Goal: Navigation & Orientation: Find specific page/section

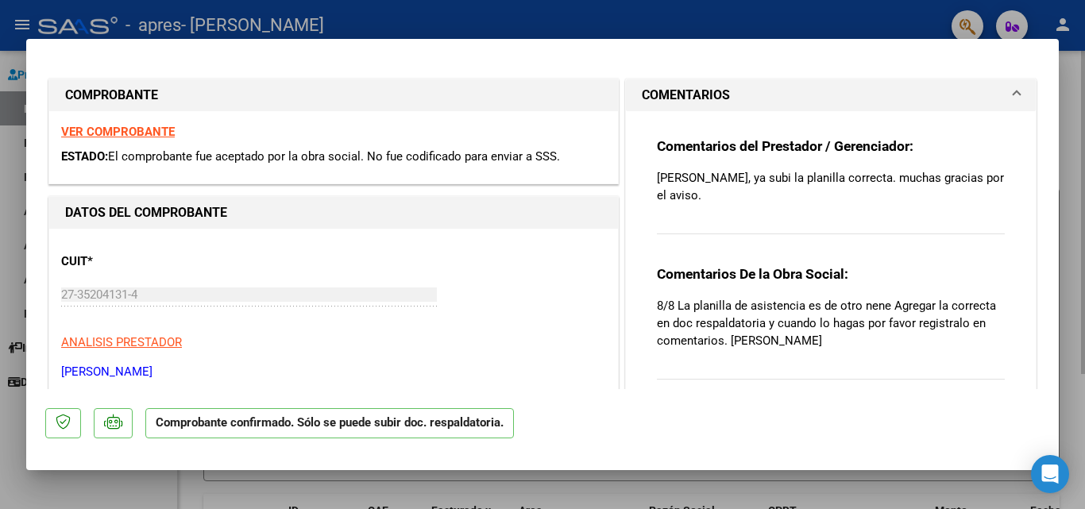
click at [975, 478] on div at bounding box center [542, 254] width 1085 height 509
type input "$ 0,00"
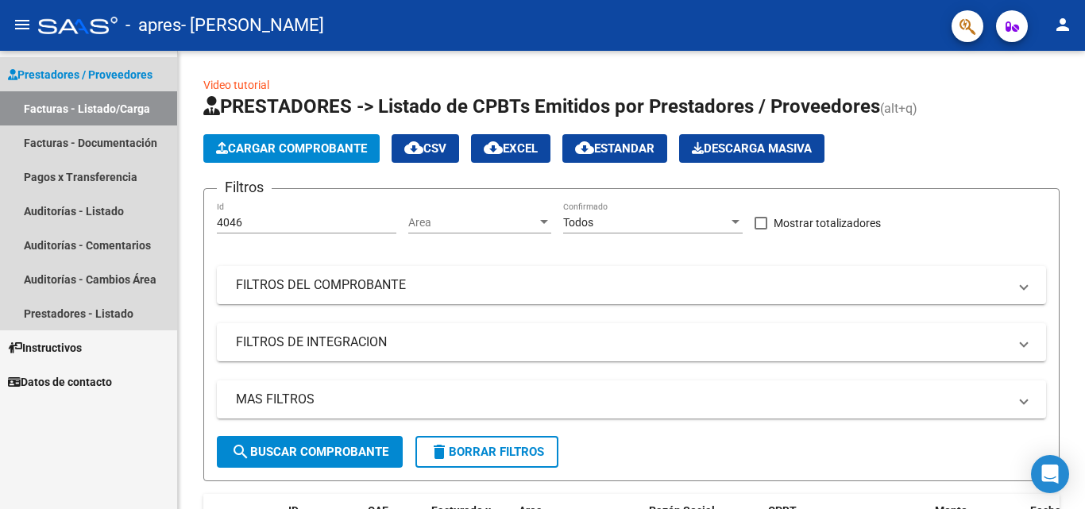
click at [115, 111] on link "Facturas - Listado/Carga" at bounding box center [88, 108] width 177 height 34
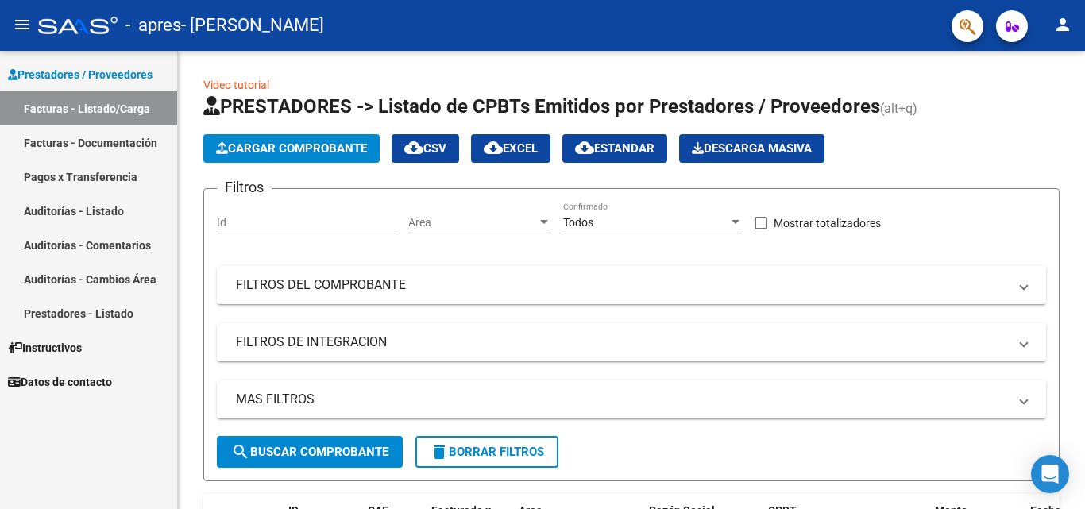
click at [105, 315] on link "Prestadores - Listado" at bounding box center [88, 313] width 177 height 34
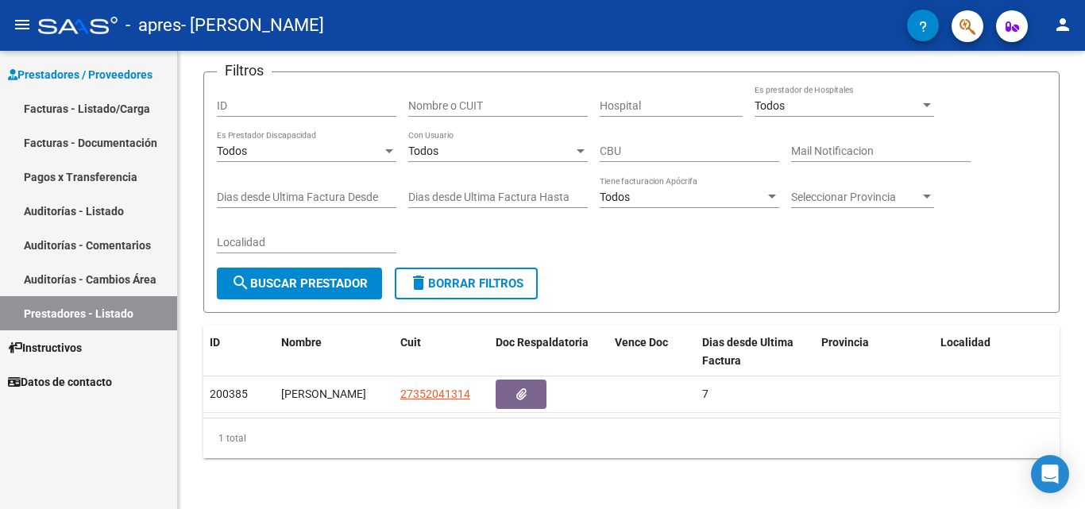
click at [102, 238] on link "Auditorías - Comentarios" at bounding box center [88, 245] width 177 height 34
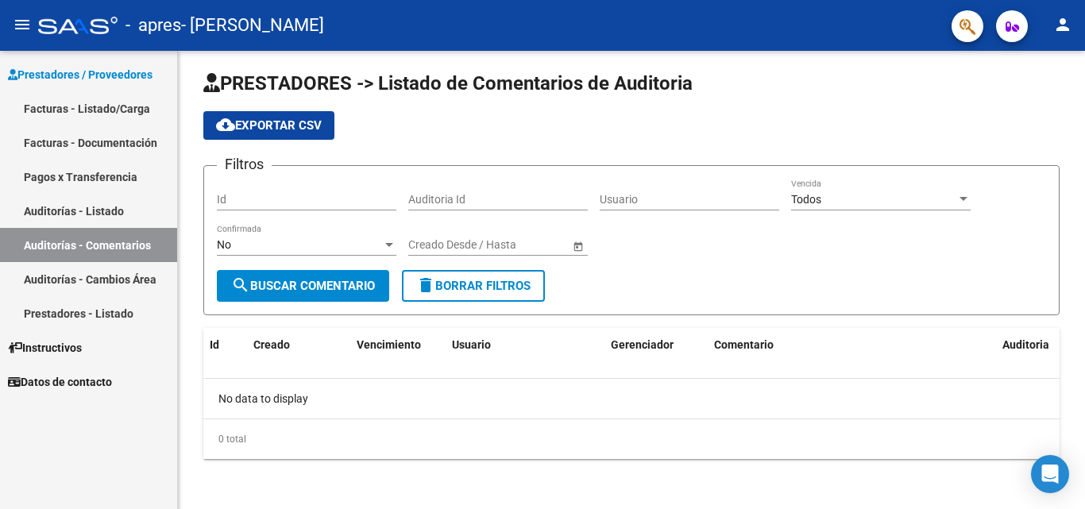
scroll to position [6, 0]
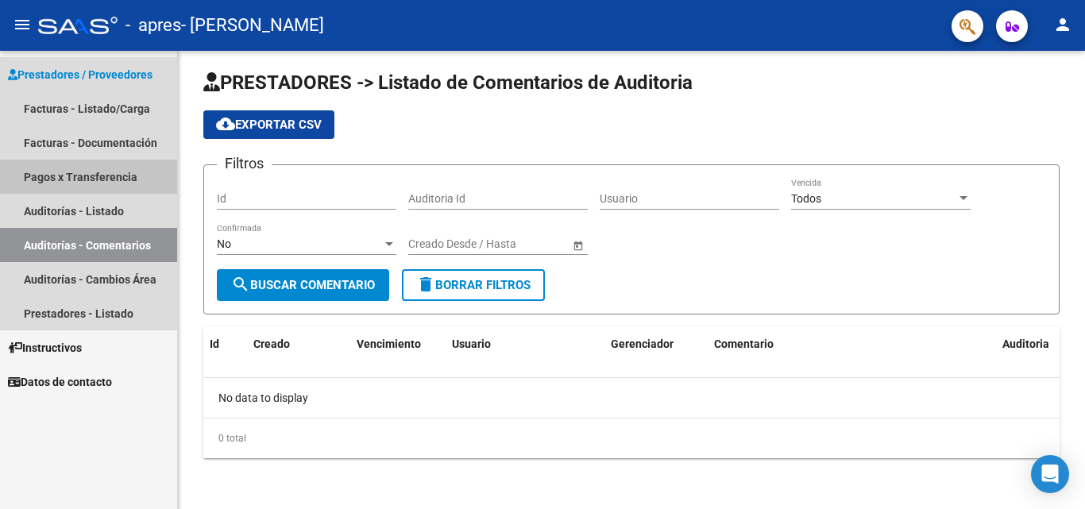
click at [113, 183] on link "Pagos x Transferencia" at bounding box center [88, 177] width 177 height 34
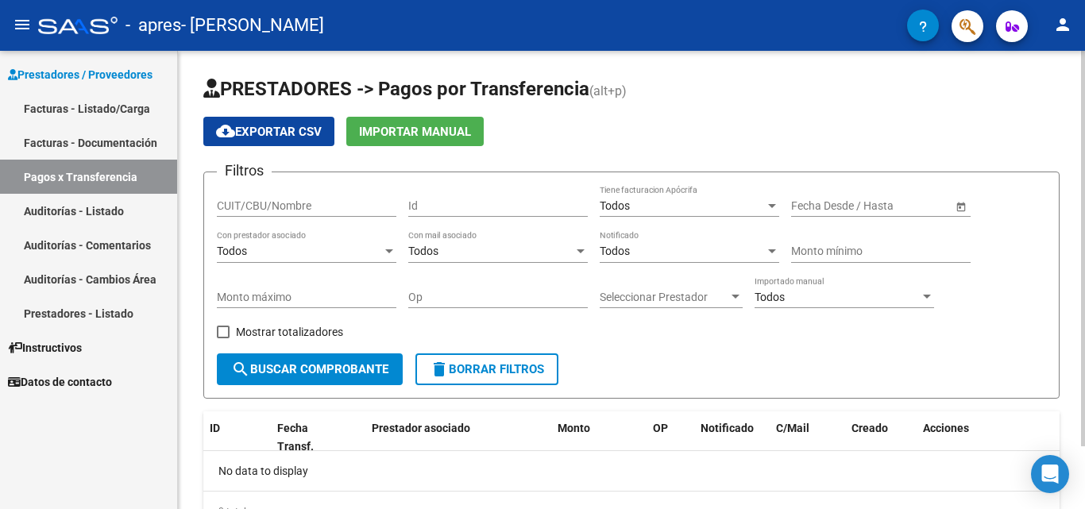
scroll to position [73, 0]
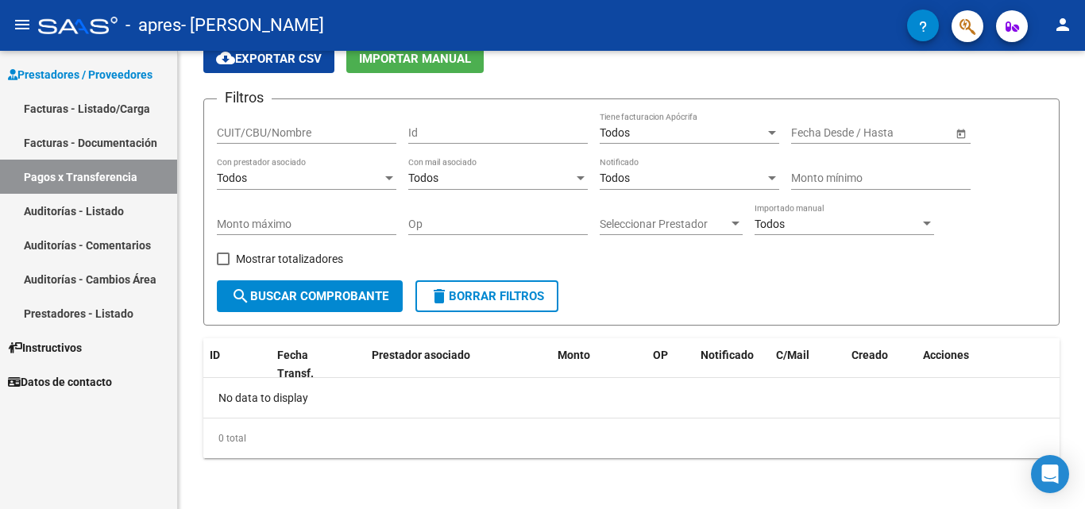
click at [120, 114] on link "Facturas - Listado/Carga" at bounding box center [88, 108] width 177 height 34
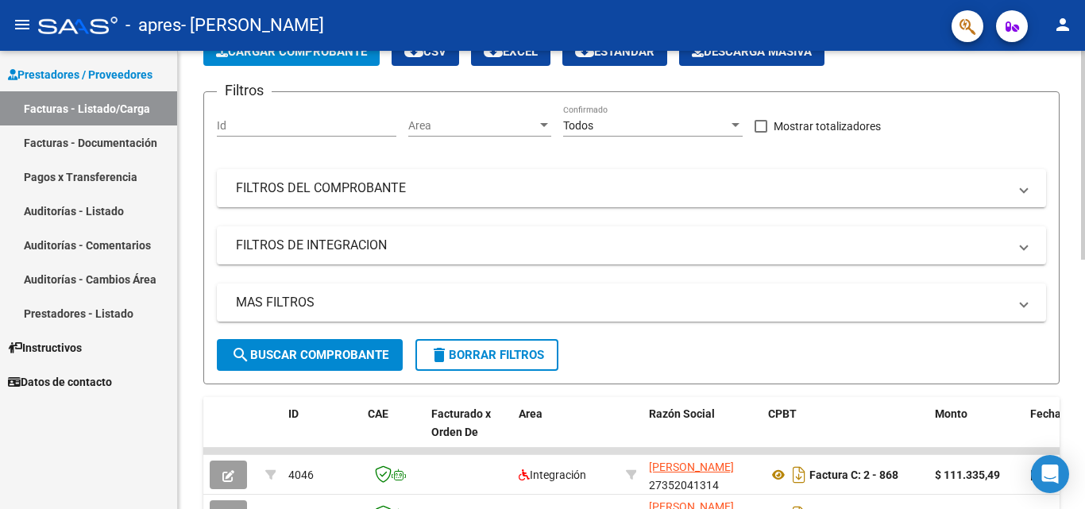
scroll to position [72, 0]
